Goal: Task Accomplishment & Management: Complete application form

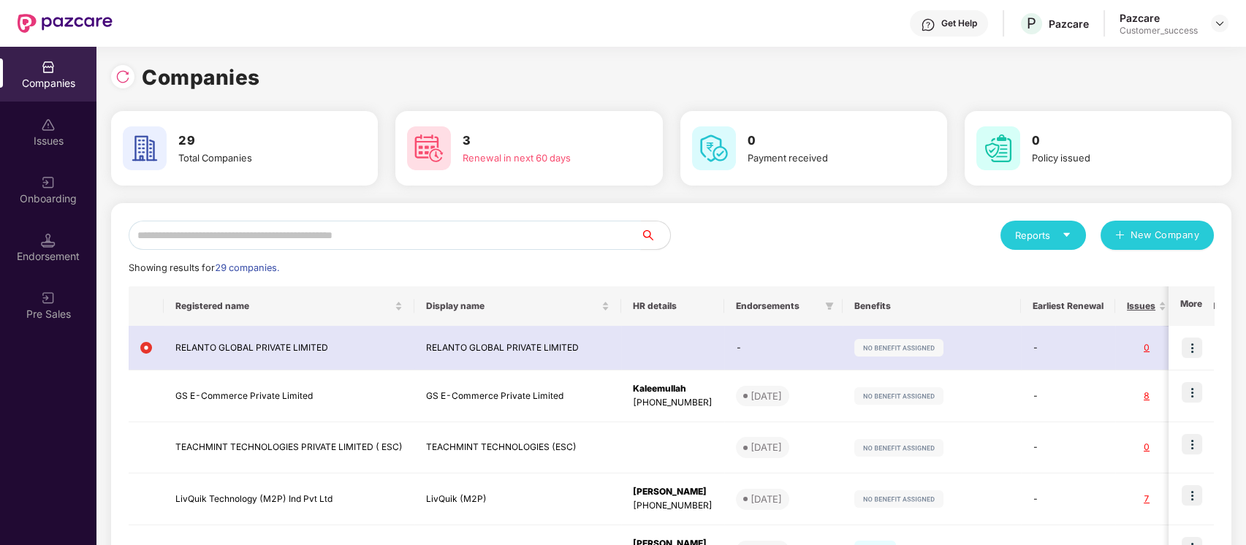
click at [428, 238] on input "text" at bounding box center [385, 235] width 512 height 29
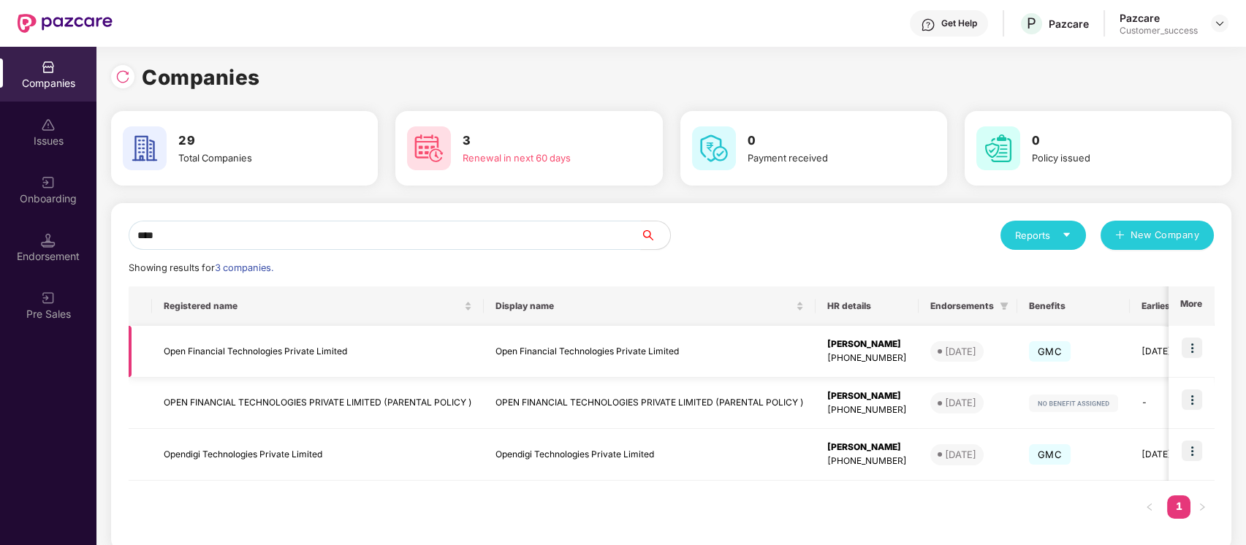
type input "****"
click at [1199, 345] on img at bounding box center [1192, 348] width 20 height 20
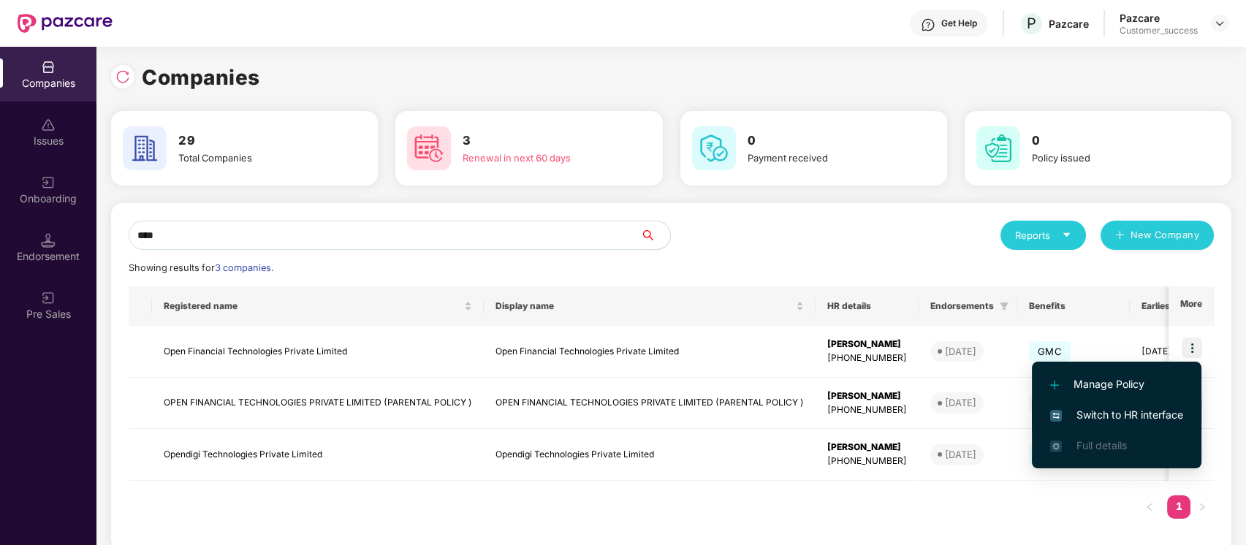
click at [1135, 416] on span "Switch to HR interface" at bounding box center [1116, 415] width 133 height 16
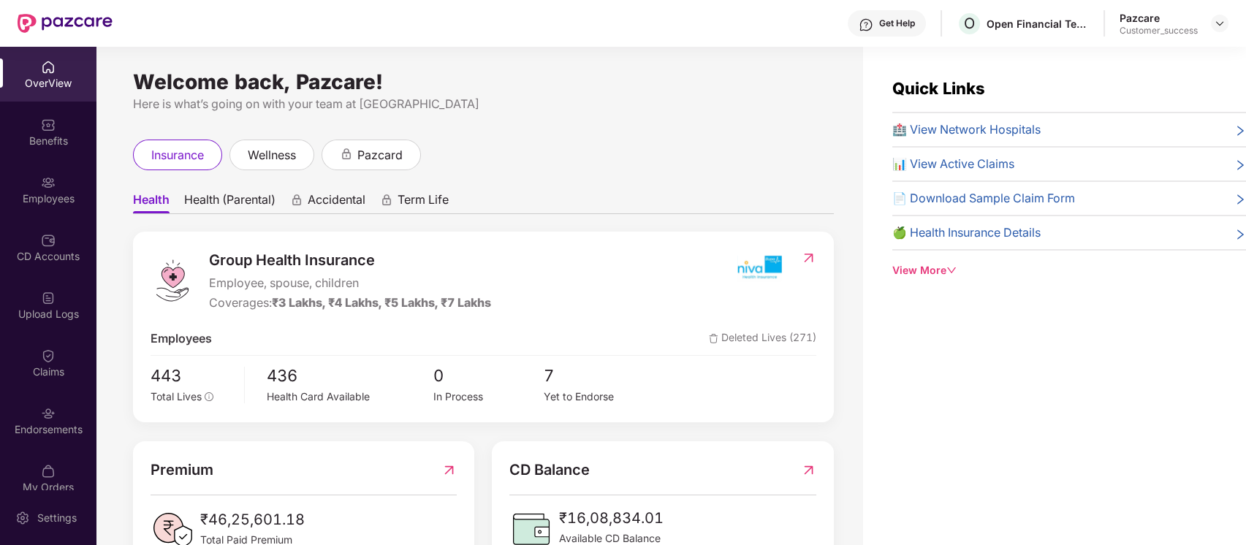
click at [58, 194] on div "Employees" at bounding box center [48, 199] width 96 height 15
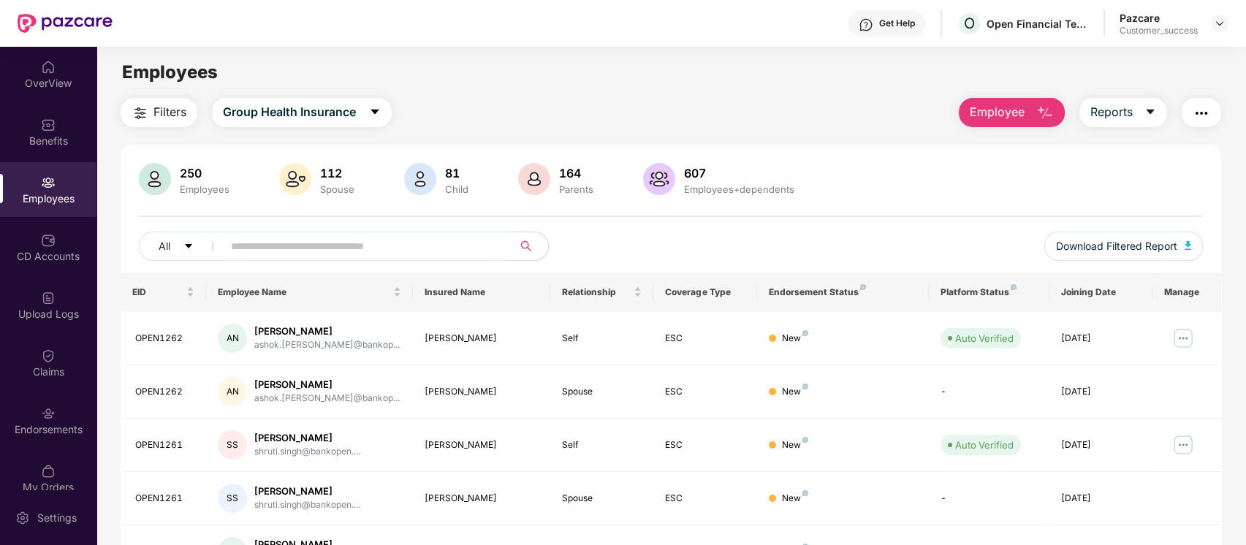
click at [403, 262] on div "All Download Filtered Report" at bounding box center [671, 252] width 1065 height 41
click at [436, 255] on input "text" at bounding box center [362, 246] width 262 height 22
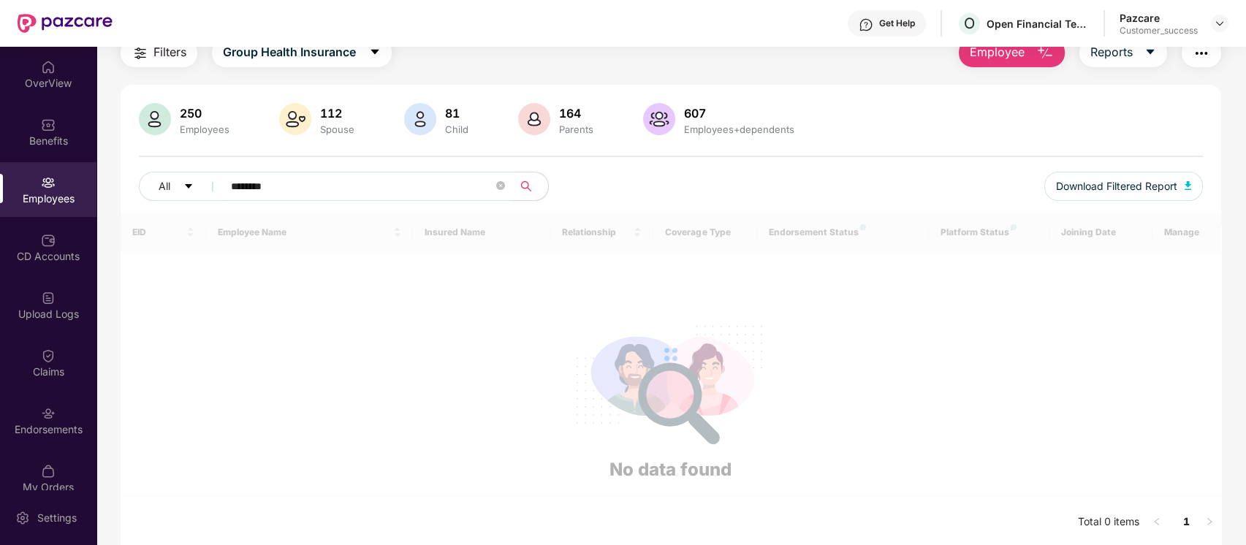
scroll to position [47, 0]
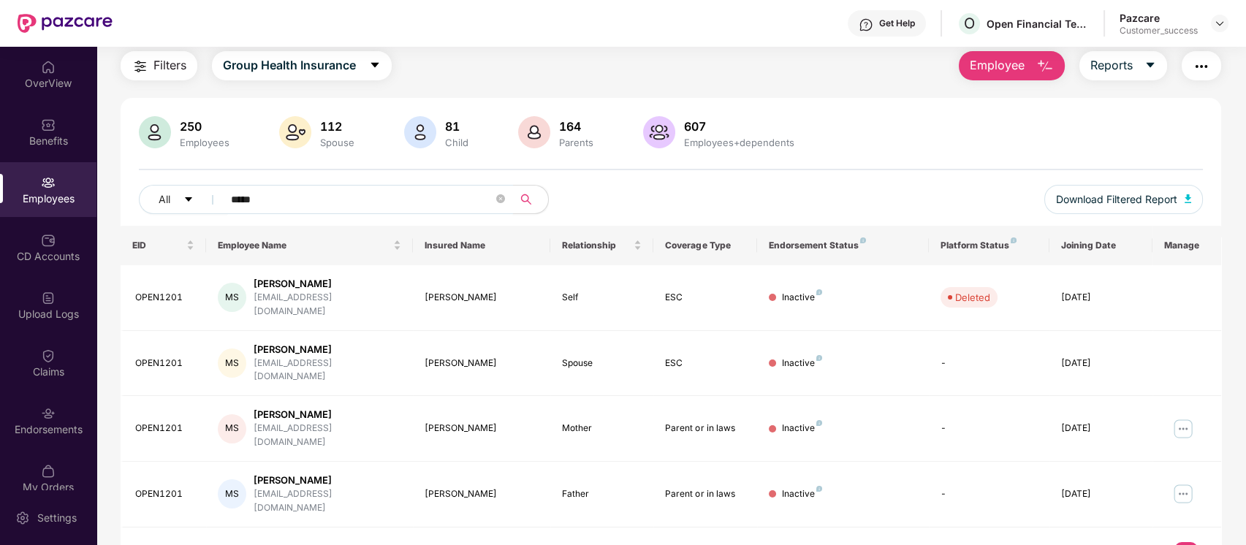
drag, startPoint x: 299, startPoint y: 202, endPoint x: 0, endPoint y: 193, distance: 299.1
click at [0, 193] on div "OverView Benefits Employees CD Accounts Upload Logs Claims Endorsements My Orde…" at bounding box center [623, 296] width 1246 height 499
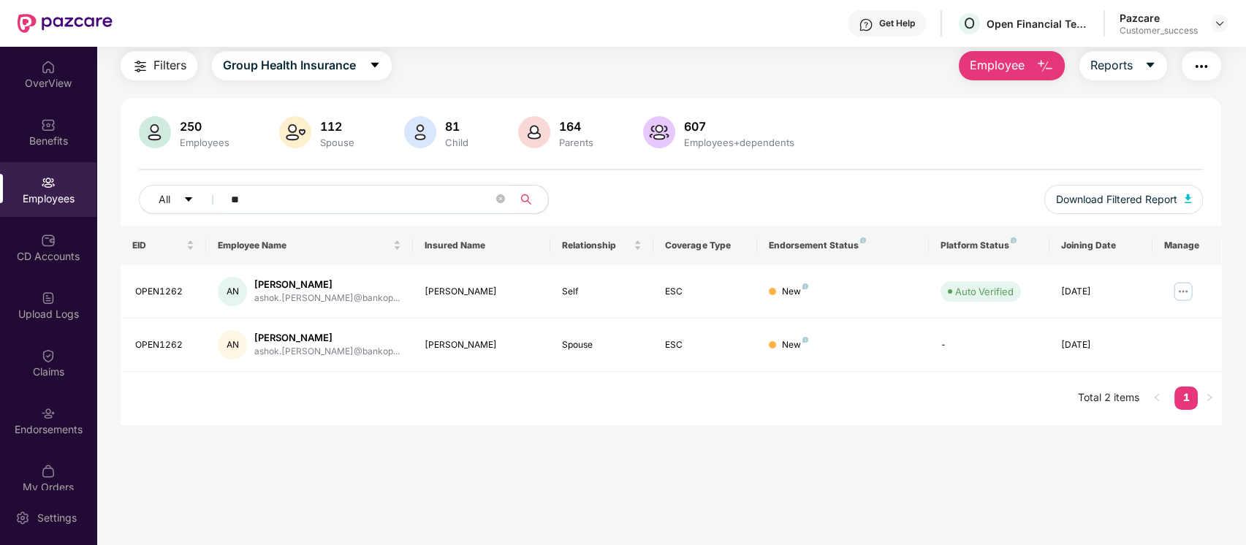
type input "*"
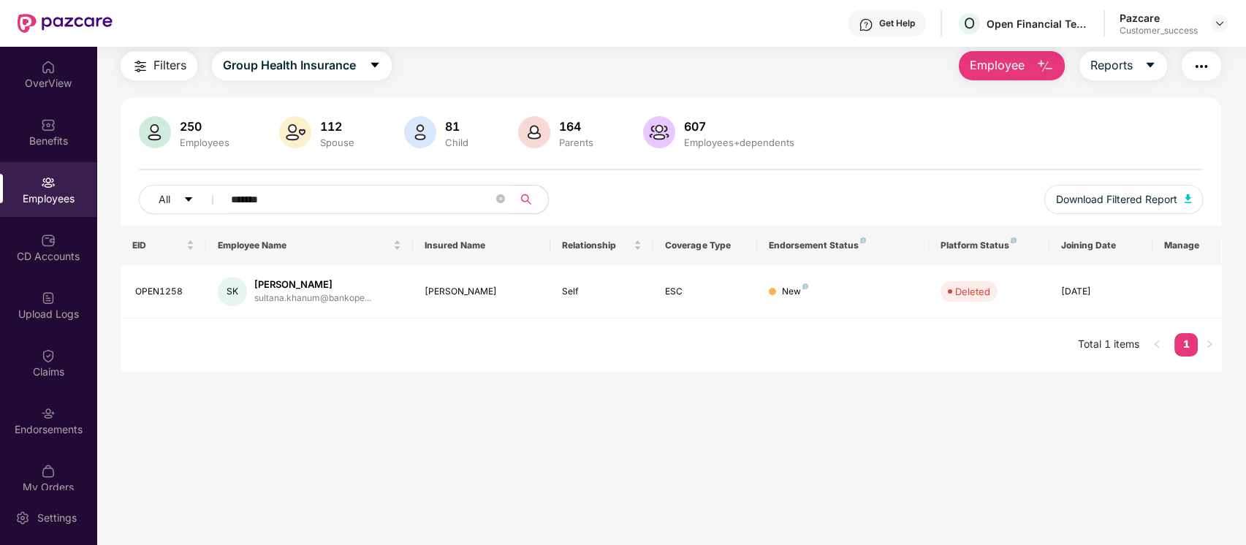
type input "*******"
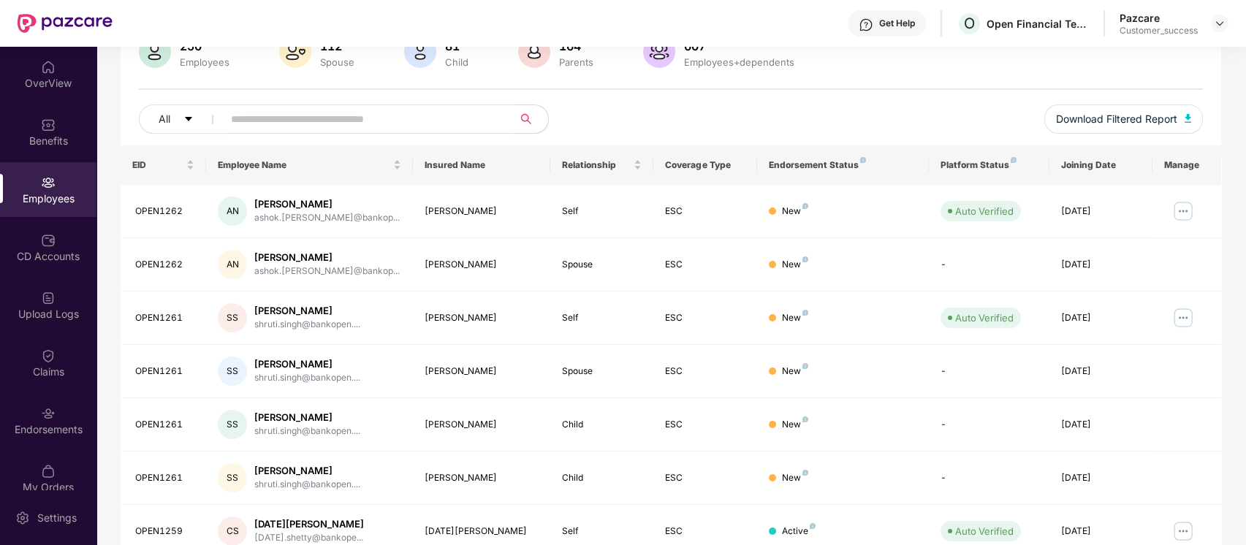
scroll to position [0, 0]
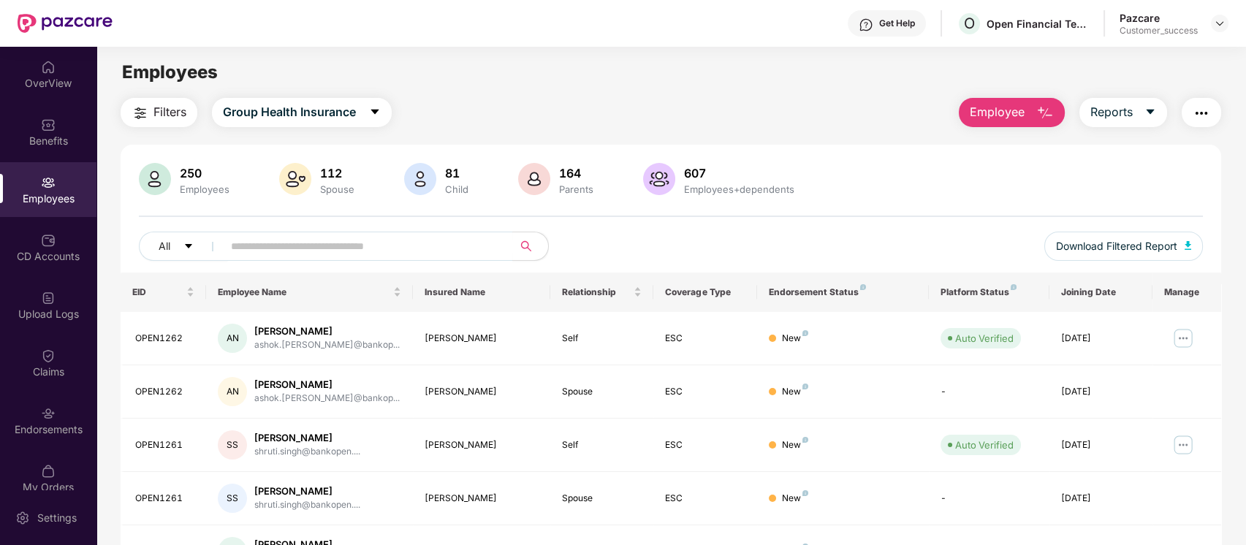
click at [1042, 105] on img "button" at bounding box center [1046, 114] width 18 height 18
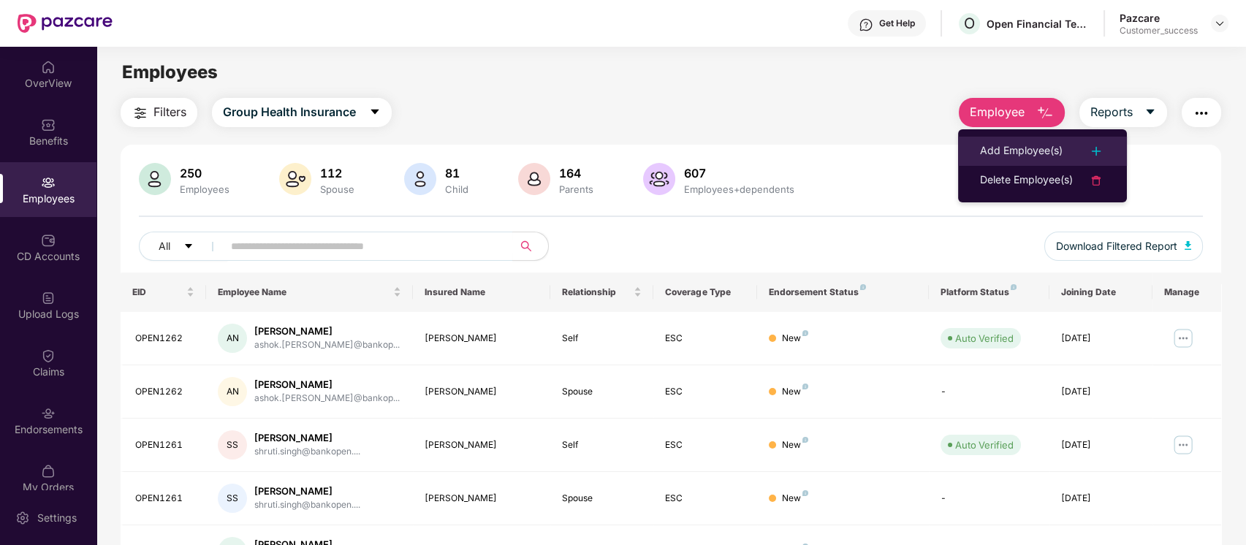
click at [995, 152] on div "Add Employee(s)" at bounding box center [1021, 152] width 83 height 18
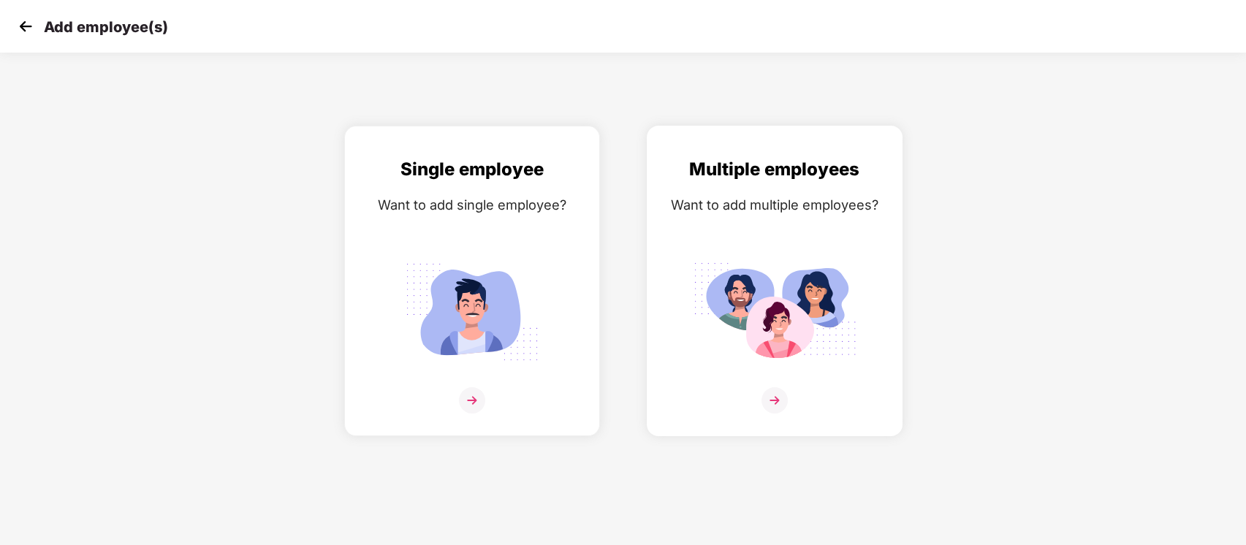
click at [719, 244] on div "Multiple employees Want to add multiple employees?" at bounding box center [774, 294] width 225 height 276
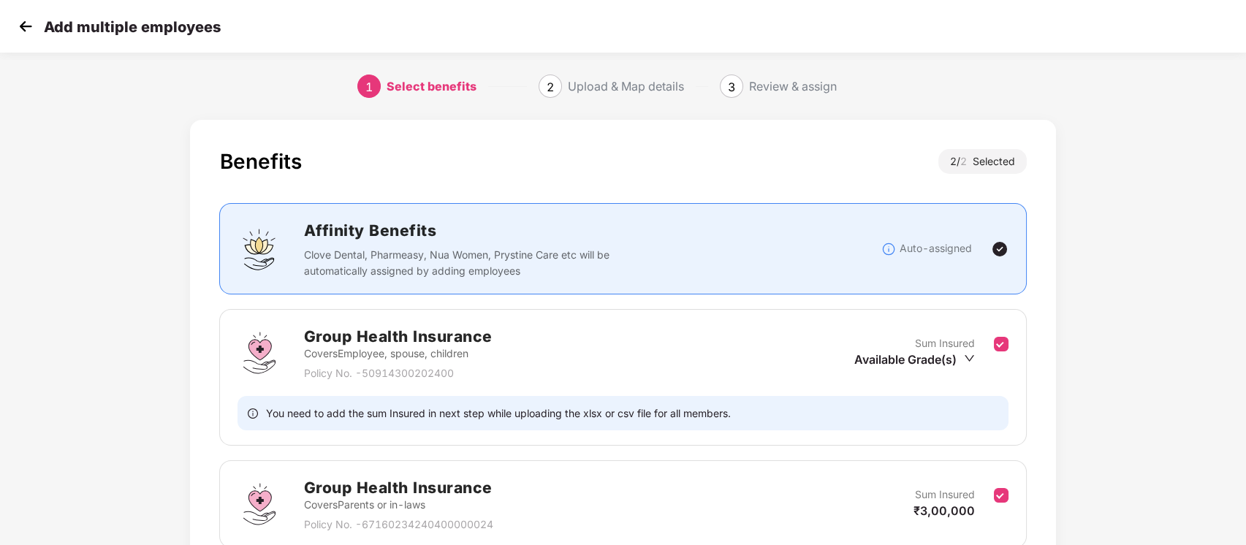
scroll to position [129, 0]
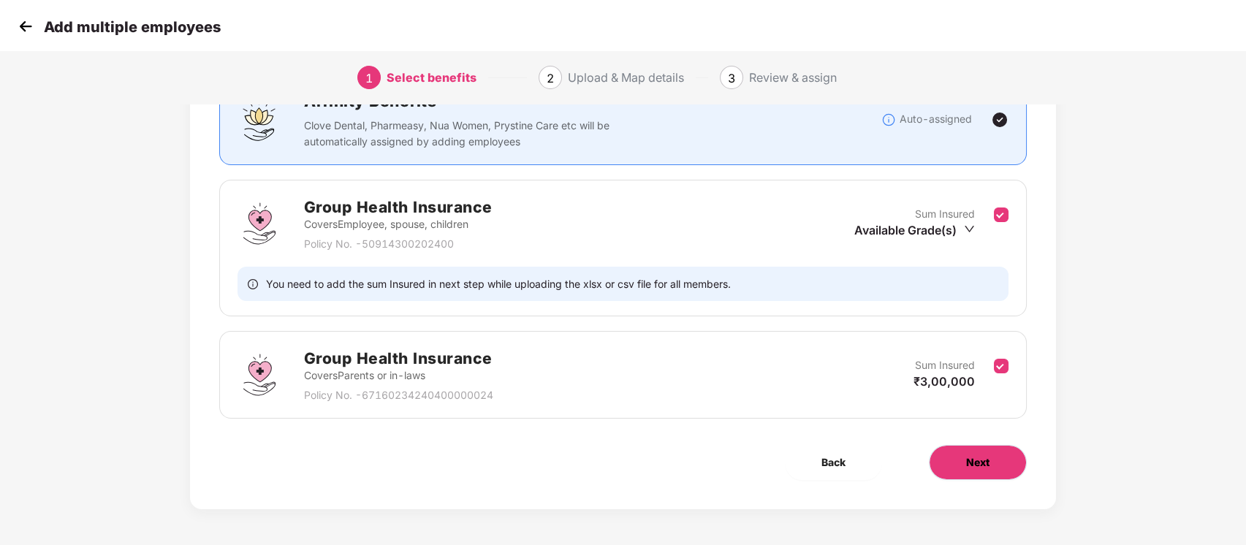
click at [1004, 461] on button "Next" at bounding box center [978, 462] width 98 height 35
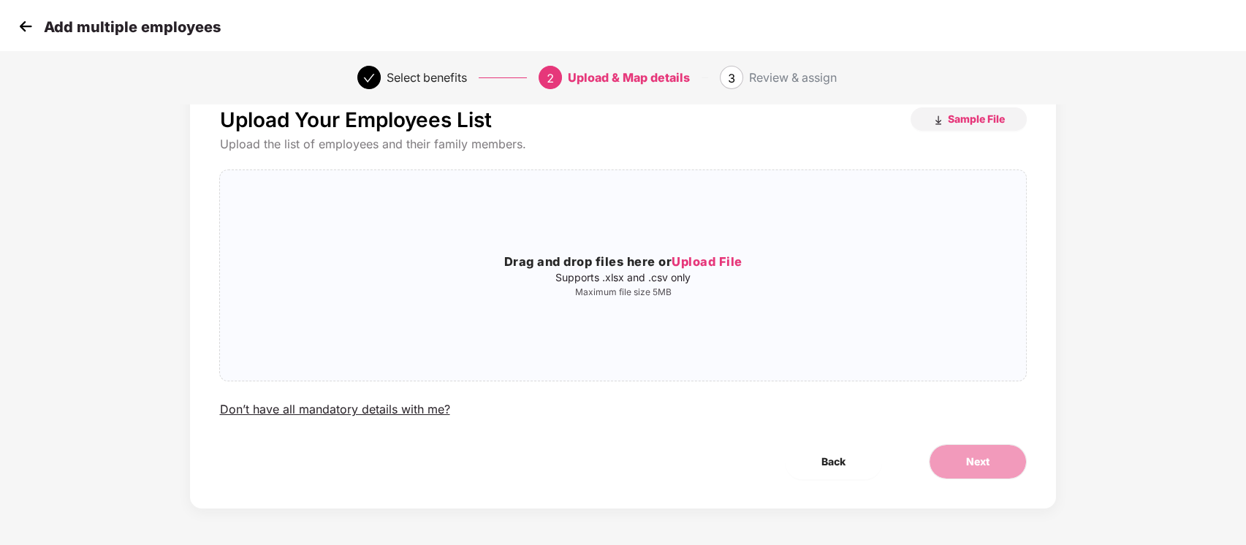
scroll to position [0, 0]
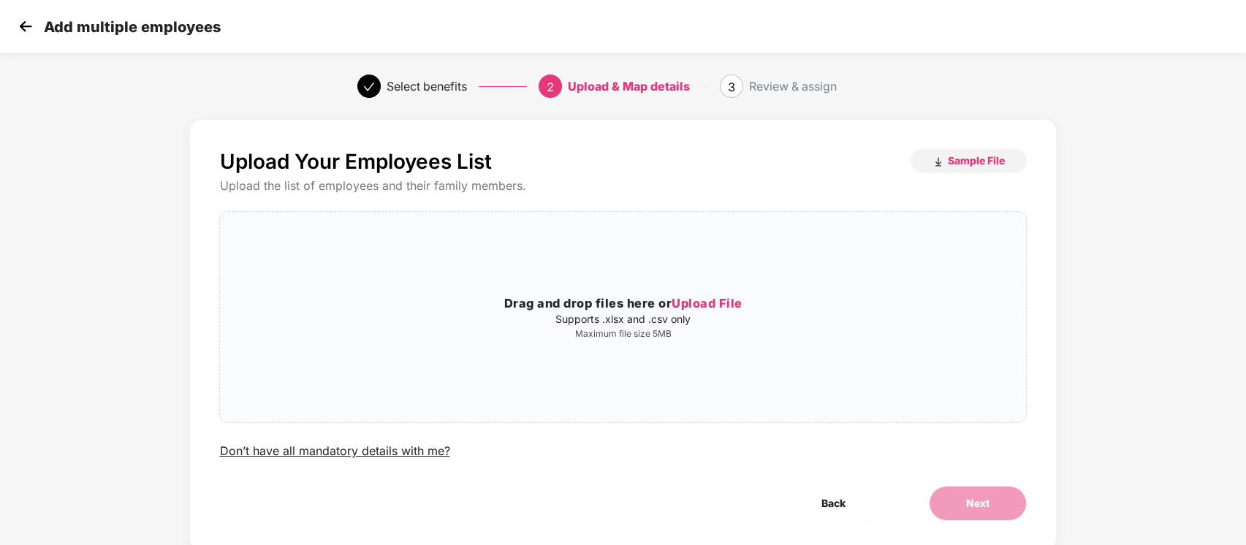
click at [992, 148] on div "Upload Your Employees List Sample File Upload the list of employees and their f…" at bounding box center [623, 335] width 866 height 431
click at [982, 167] on span "Sample File" at bounding box center [976, 161] width 57 height 14
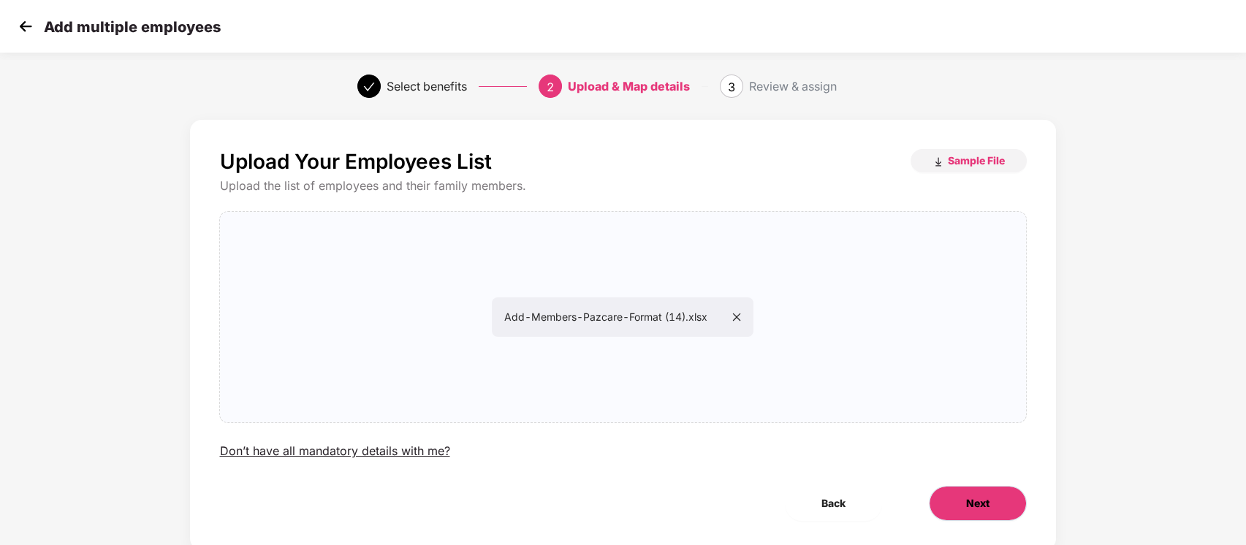
click at [990, 493] on button "Next" at bounding box center [978, 503] width 98 height 35
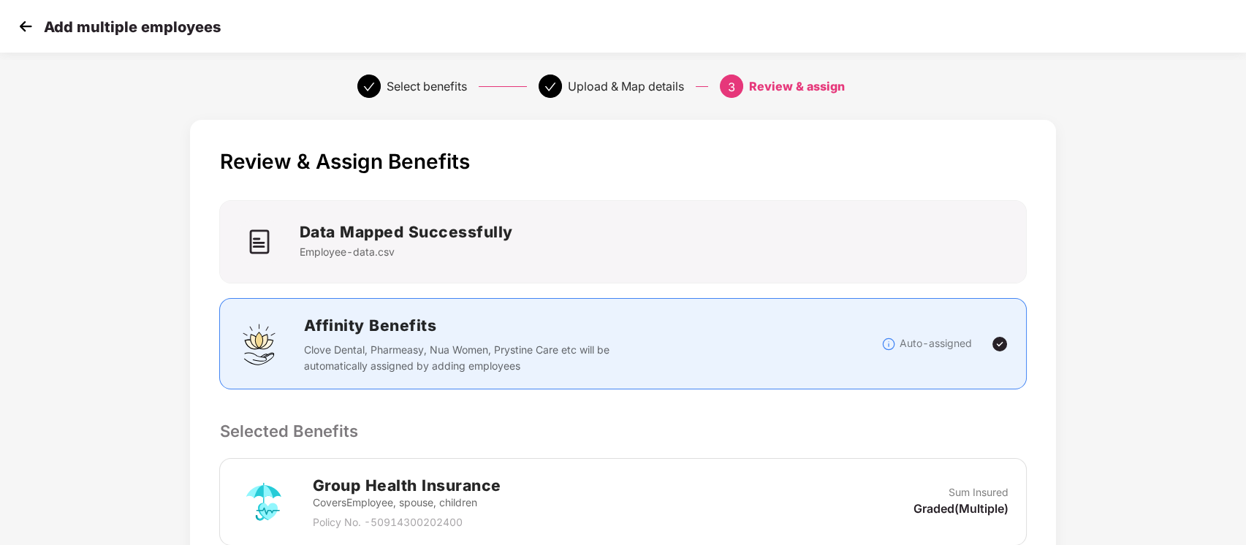
scroll to position [371, 0]
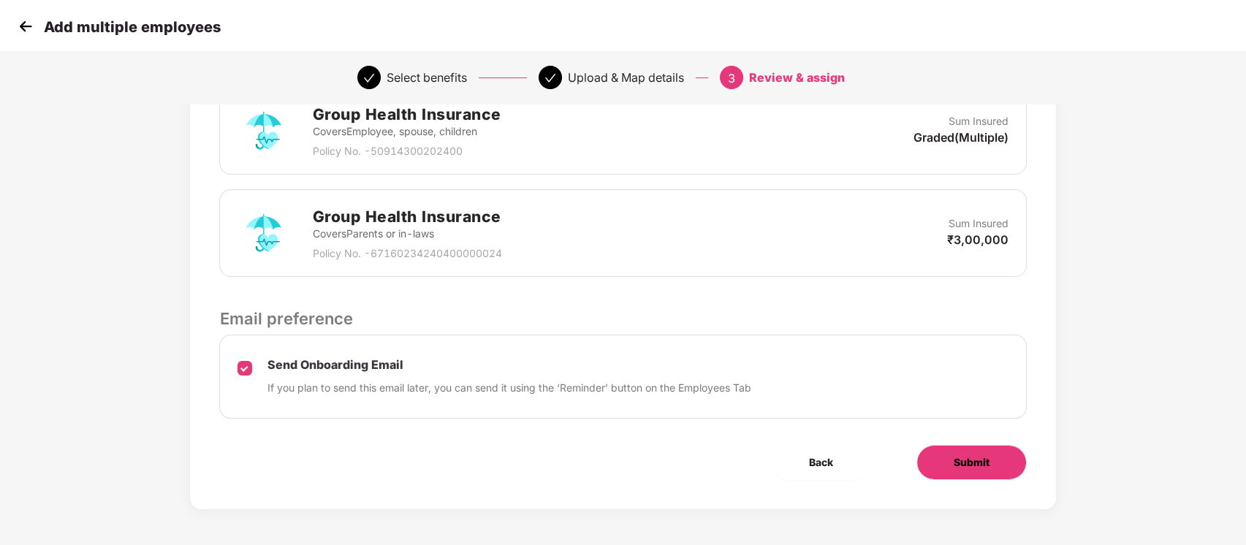
click at [985, 456] on span "Submit" at bounding box center [972, 463] width 36 height 16
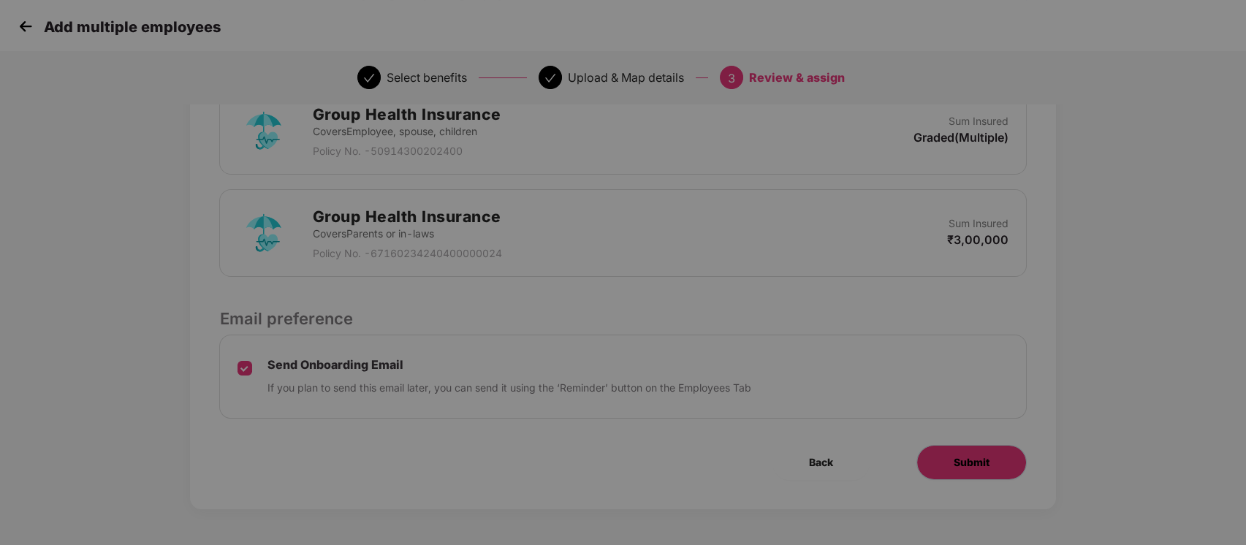
scroll to position [0, 0]
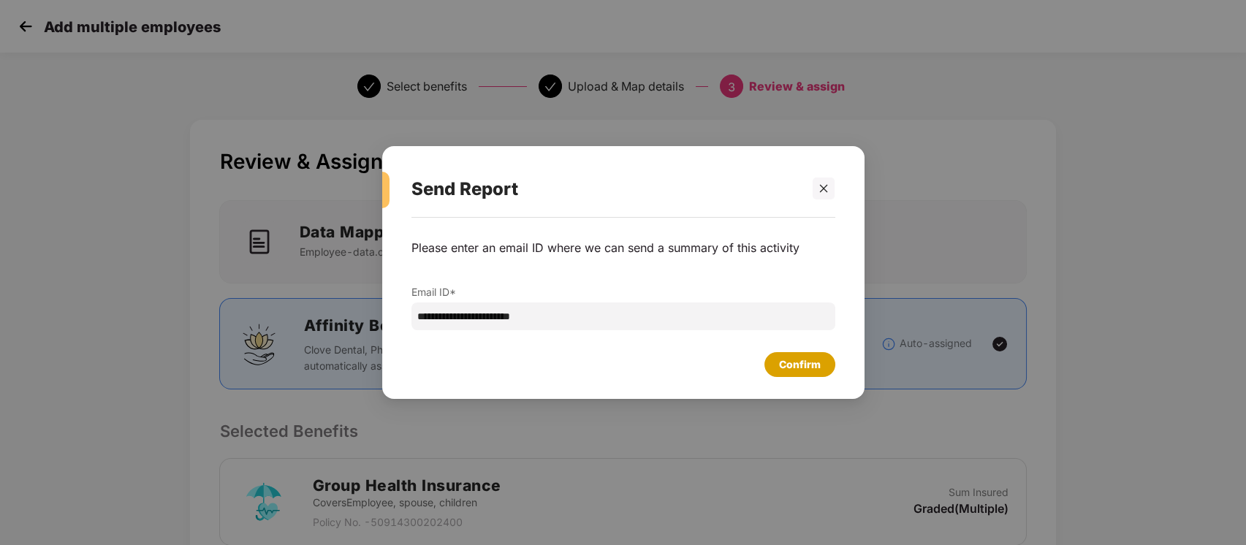
click at [825, 369] on div "Confirm" at bounding box center [800, 364] width 71 height 25
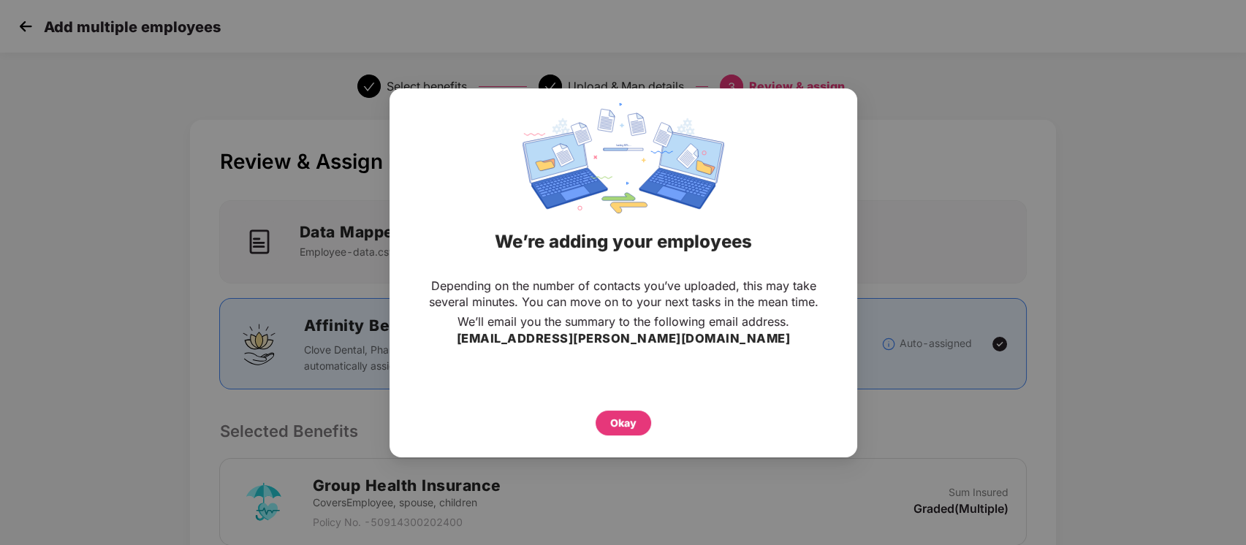
scroll to position [371, 0]
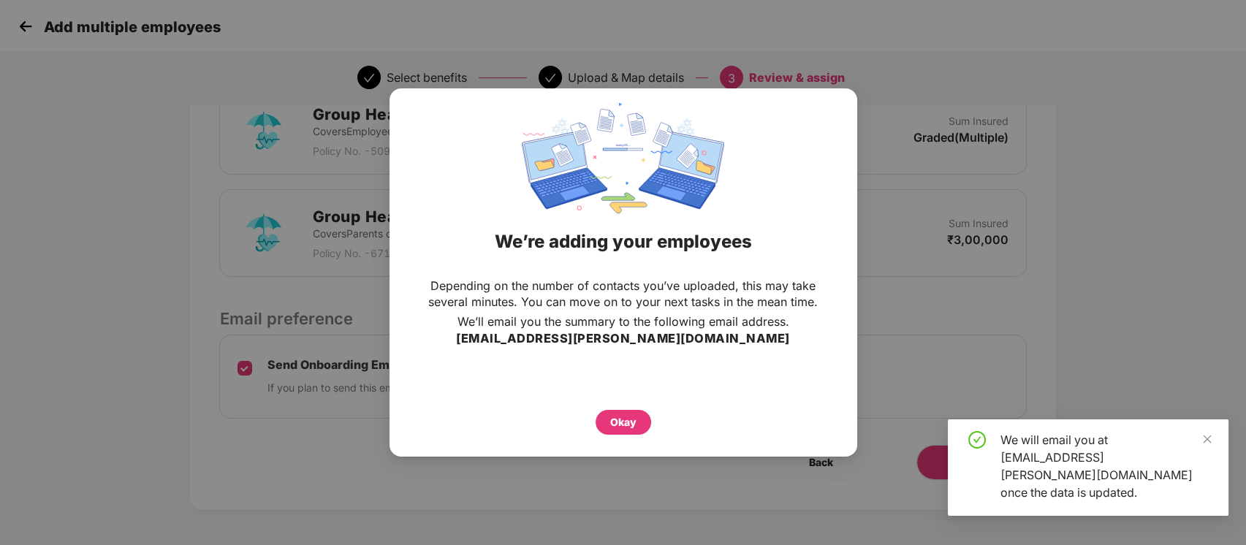
click at [628, 398] on div "Okay" at bounding box center [623, 413] width 409 height 43
click at [628, 431] on div "Okay" at bounding box center [624, 422] width 56 height 25
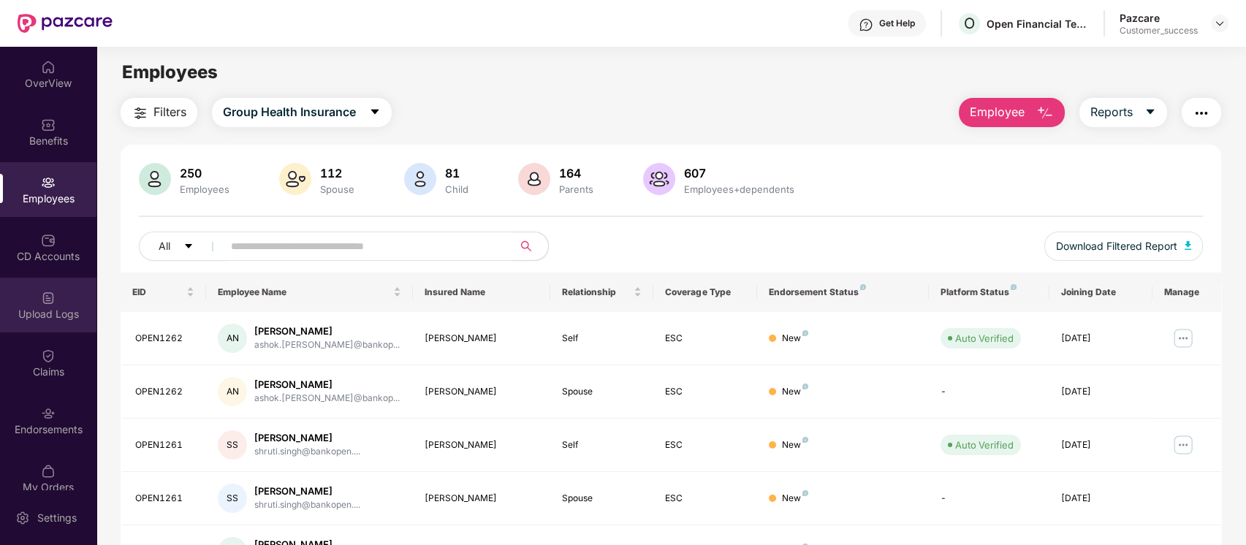
click at [54, 305] on div "Upload Logs" at bounding box center [48, 305] width 96 height 55
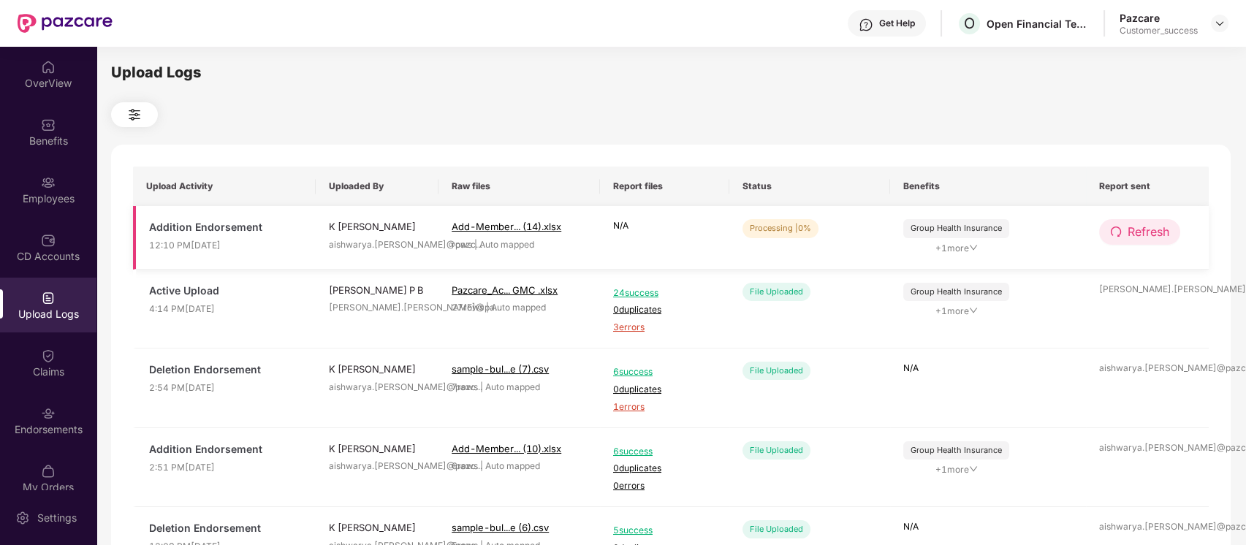
click at [1147, 226] on span "Refresh" at bounding box center [1149, 232] width 42 height 18
click at [1156, 224] on span "Refresh" at bounding box center [1149, 232] width 42 height 18
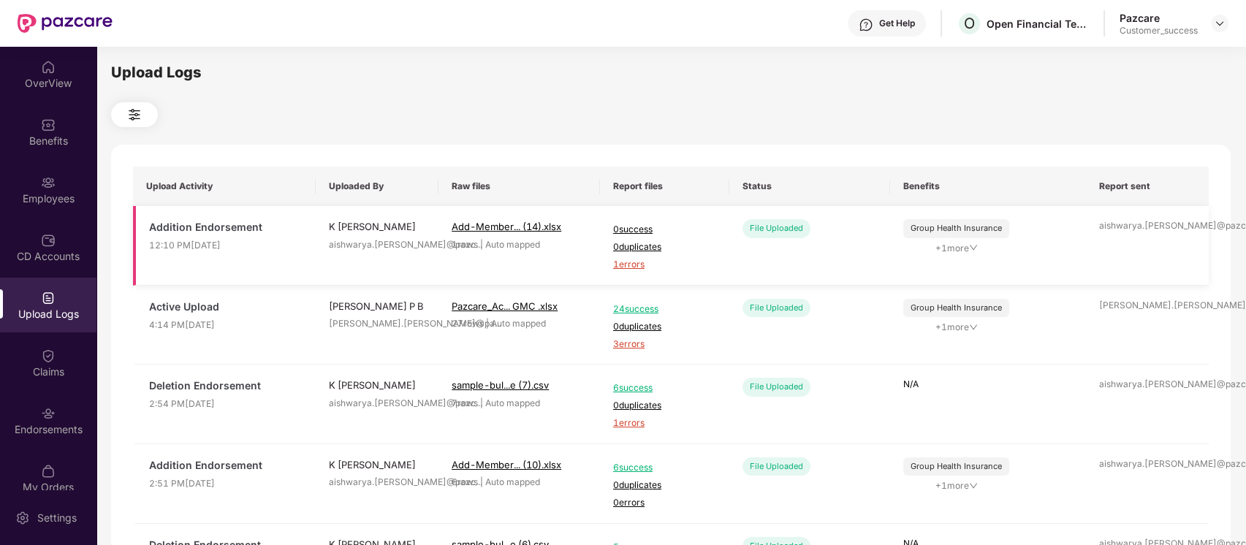
click at [813, 256] on td "File Uploaded" at bounding box center [811, 246] width 162 height 80
